Goal: Task Accomplishment & Management: Manage account settings

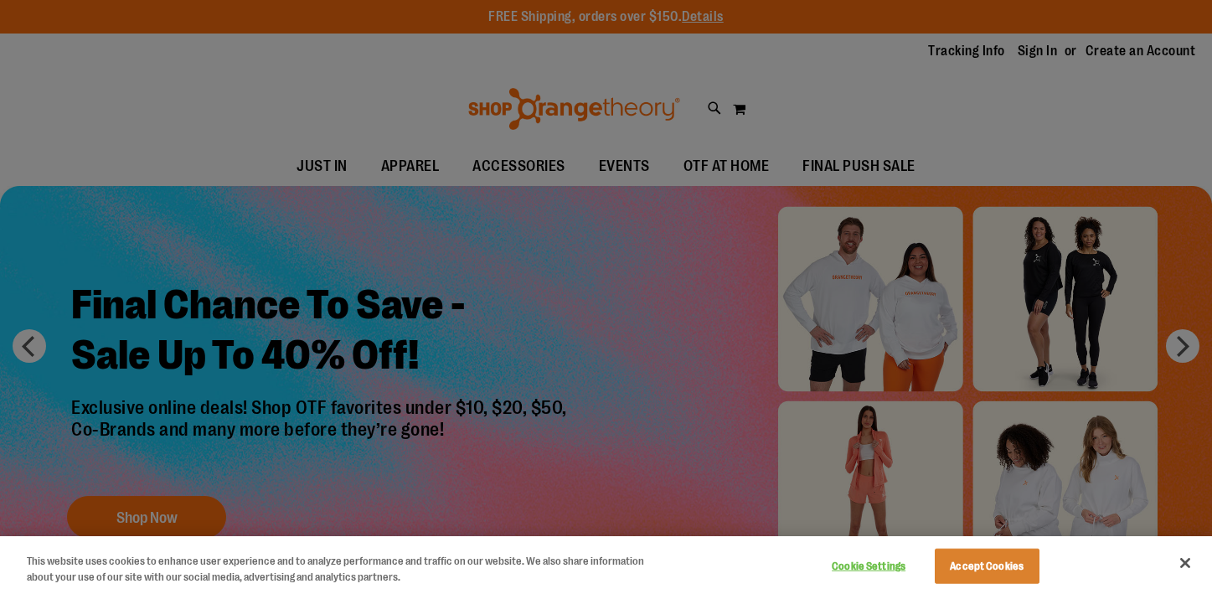
click at [411, 165] on div at bounding box center [606, 297] width 1212 height 594
click at [988, 571] on button "Accept Cookies" at bounding box center [986, 565] width 105 height 35
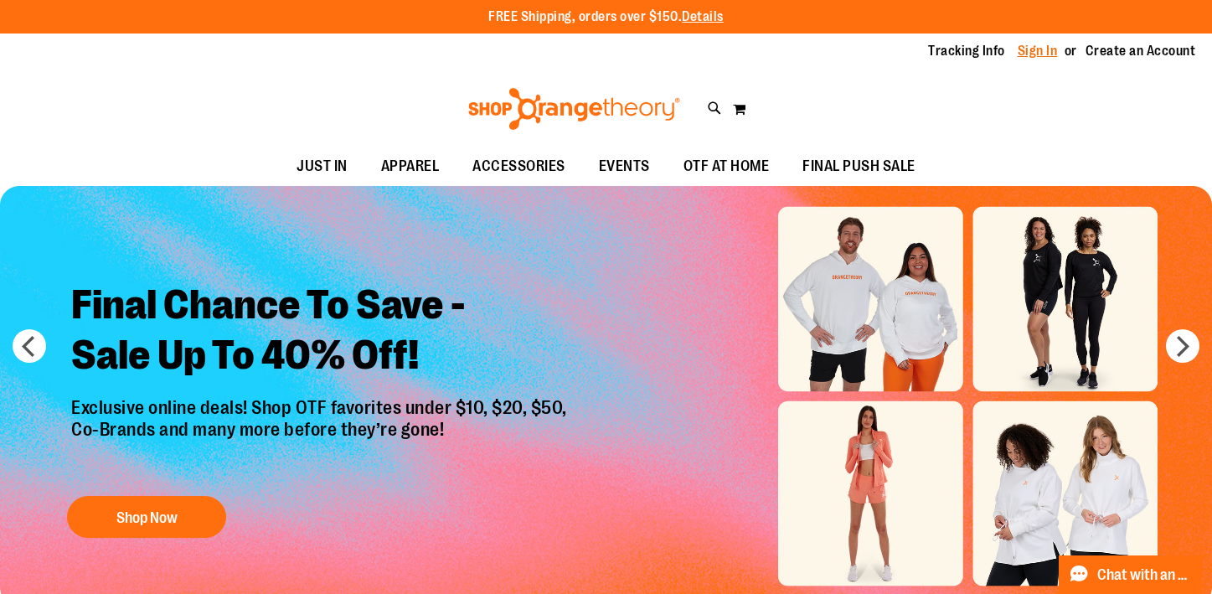
click at [1040, 55] on link "Sign In" at bounding box center [1037, 51] width 40 height 18
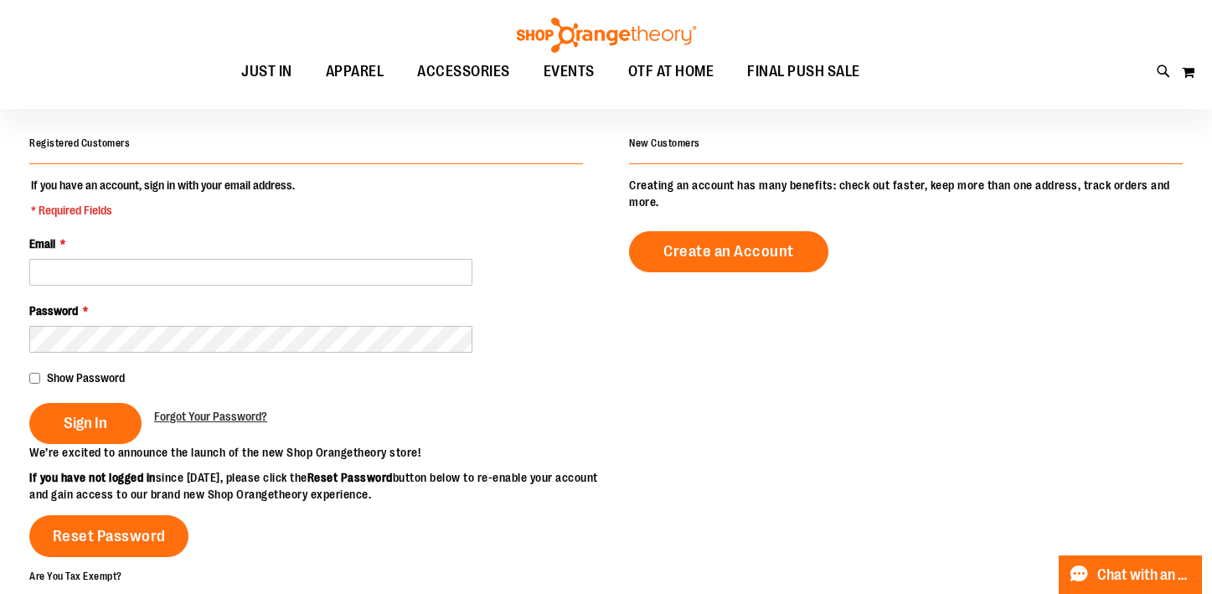
scroll to position [71, 0]
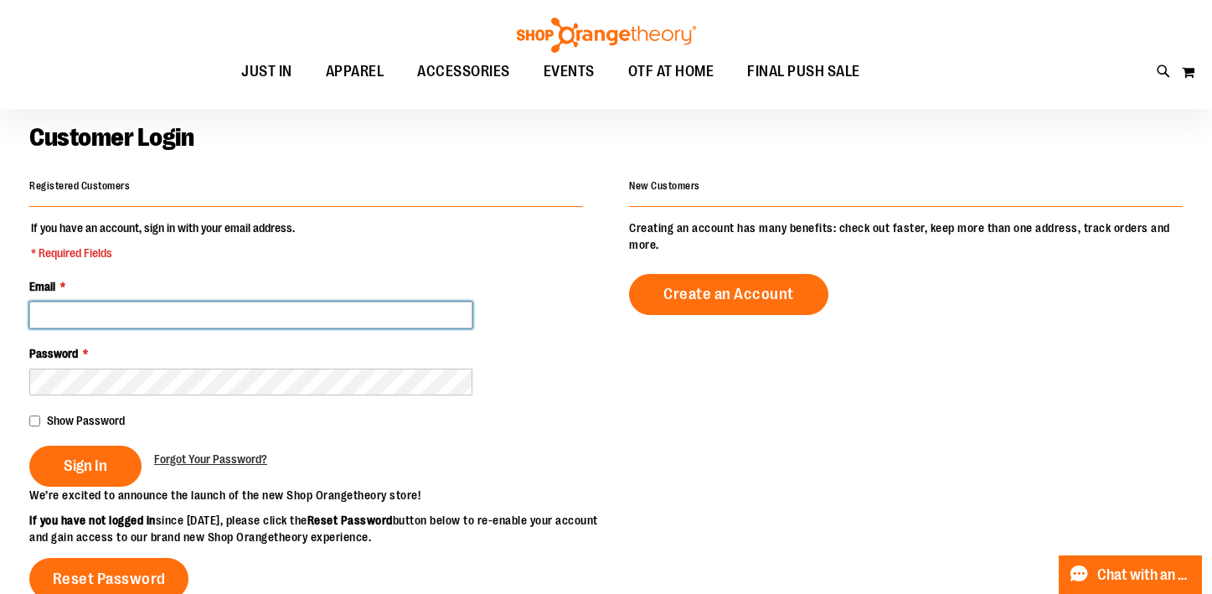
click at [306, 323] on input "Email *" at bounding box center [250, 314] width 443 height 27
type input "**********"
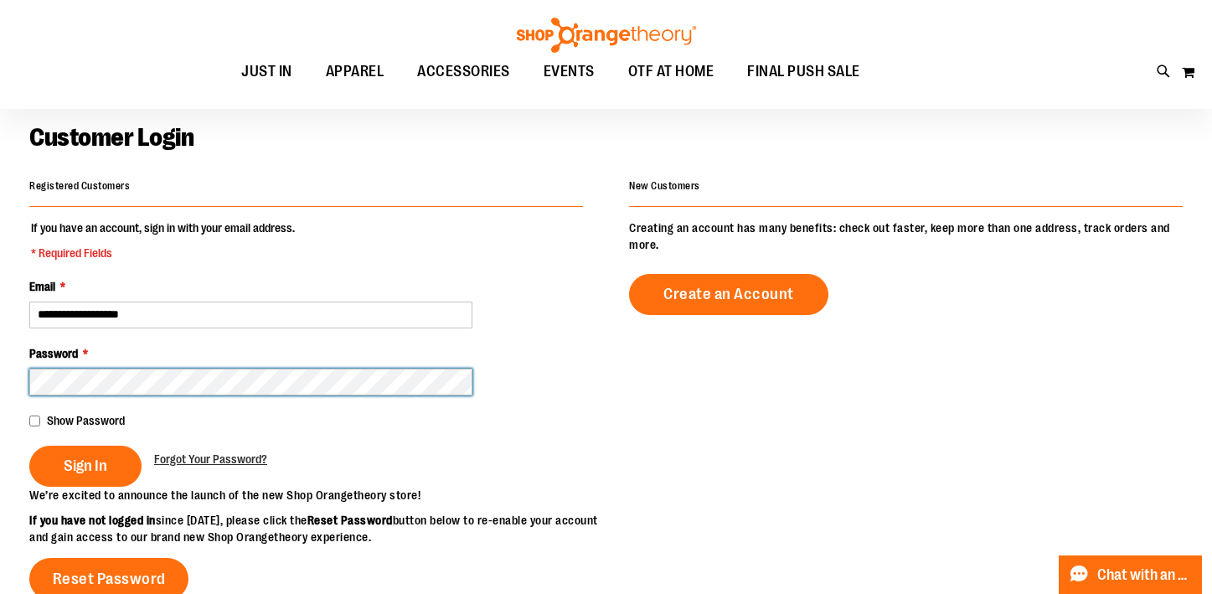
click at [29, 445] on button "Sign In" at bounding box center [85, 465] width 112 height 41
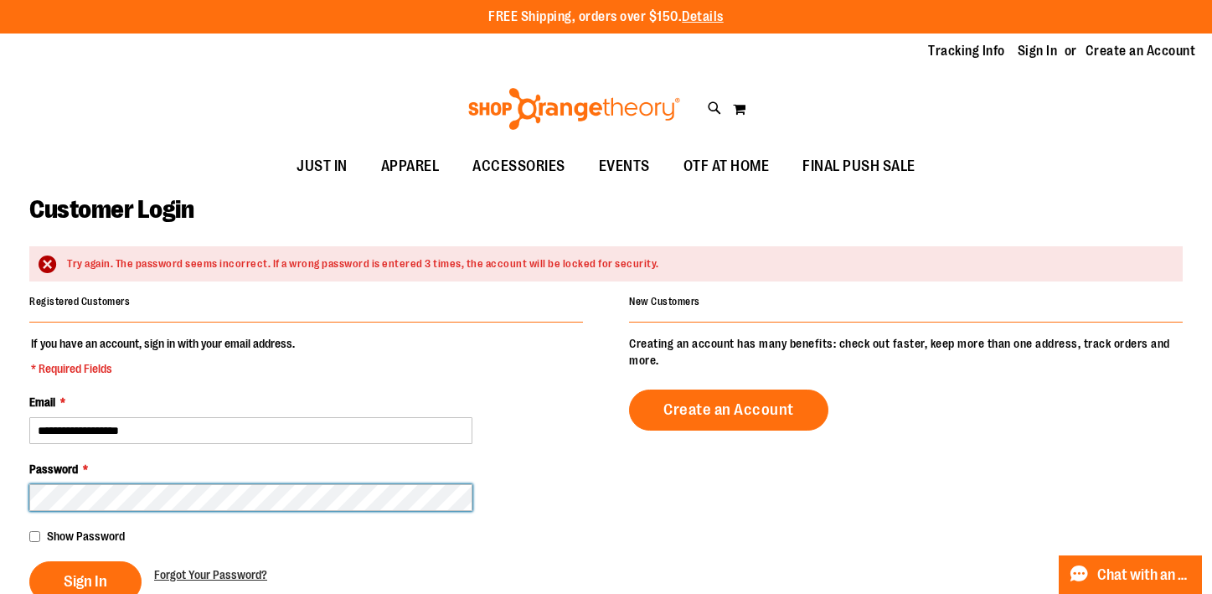
click at [29, 561] on button "Sign In" at bounding box center [85, 581] width 112 height 41
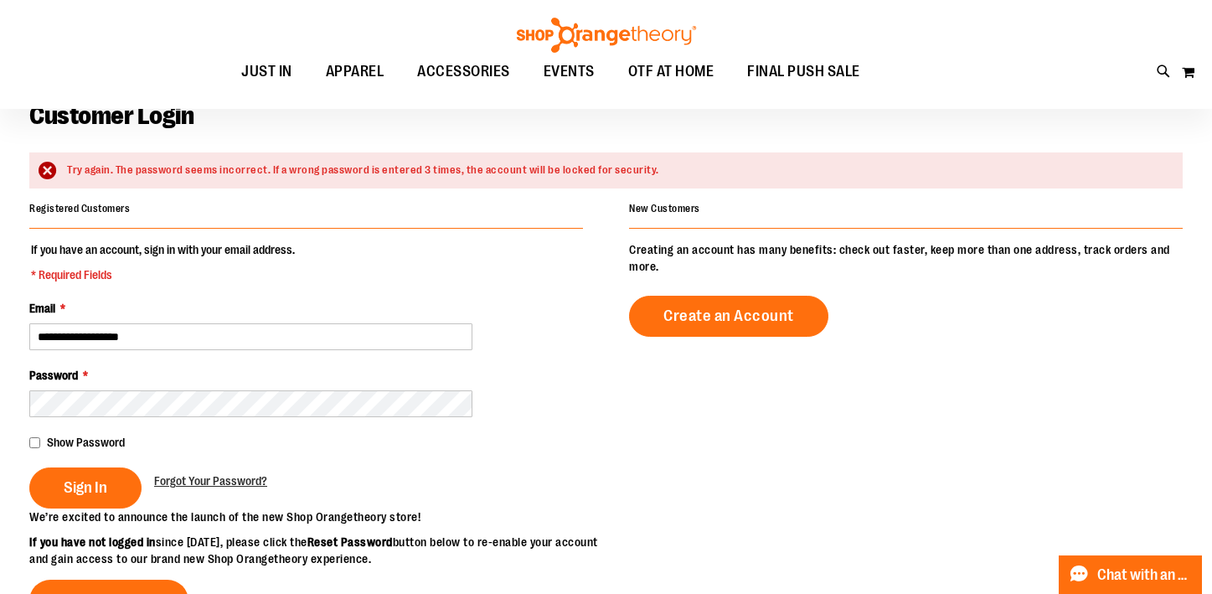
scroll to position [116, 0]
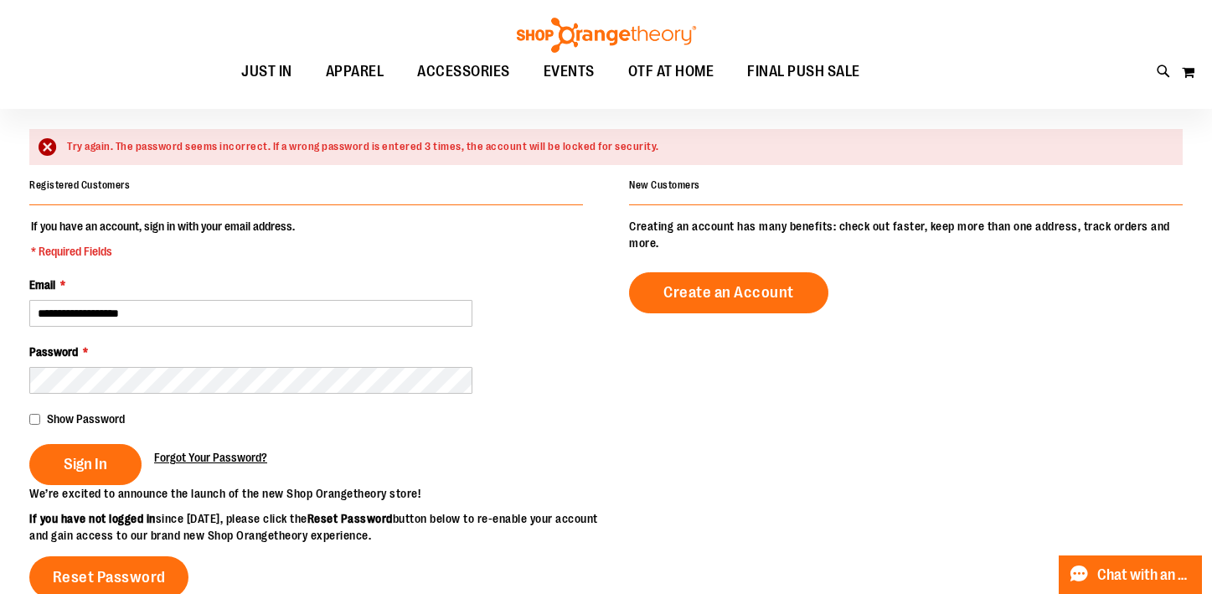
click at [187, 456] on span "Forgot Your Password?" at bounding box center [210, 456] width 113 height 13
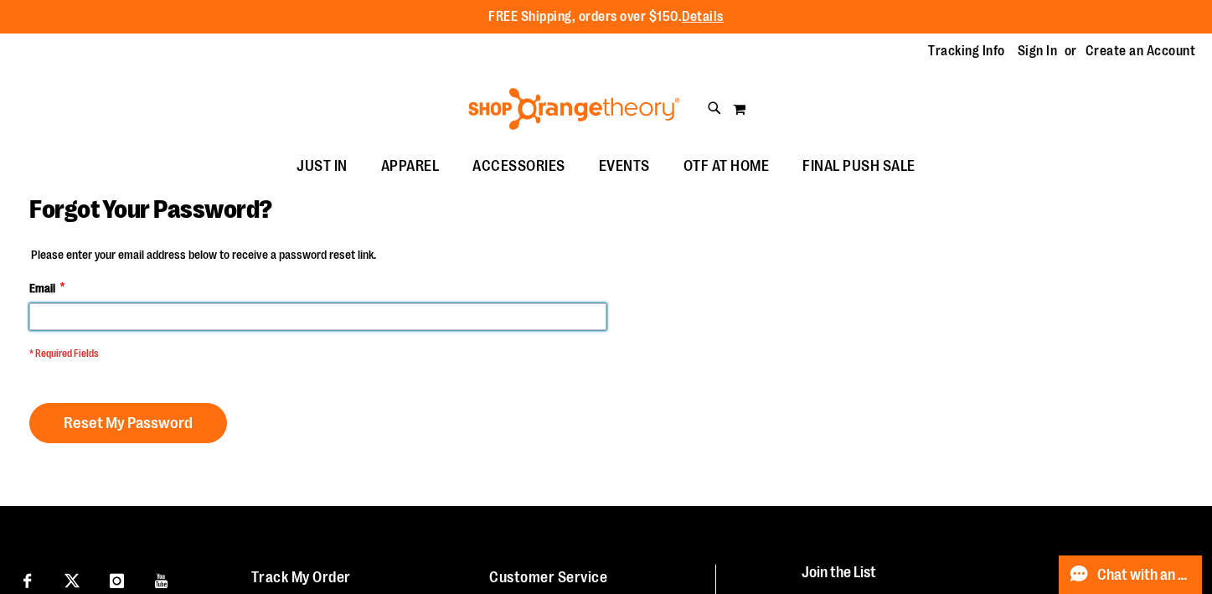
click at [215, 315] on input "Email *" at bounding box center [317, 316] width 577 height 27
type input "**********"
click at [29, 403] on button "Reset My Password" at bounding box center [128, 423] width 198 height 40
